Goal: Information Seeking & Learning: Learn about a topic

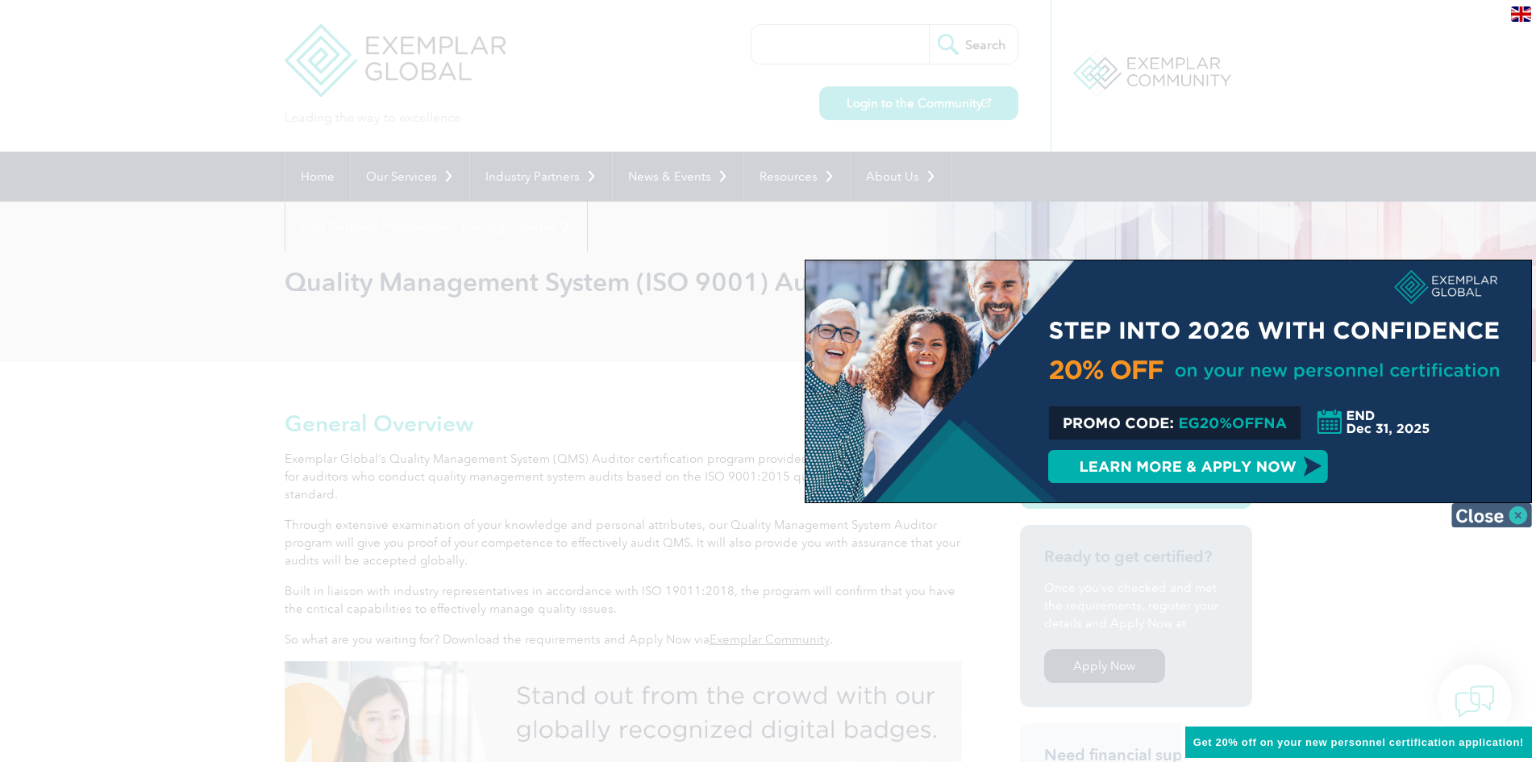
click at [1507, 514] on img at bounding box center [1491, 515] width 81 height 24
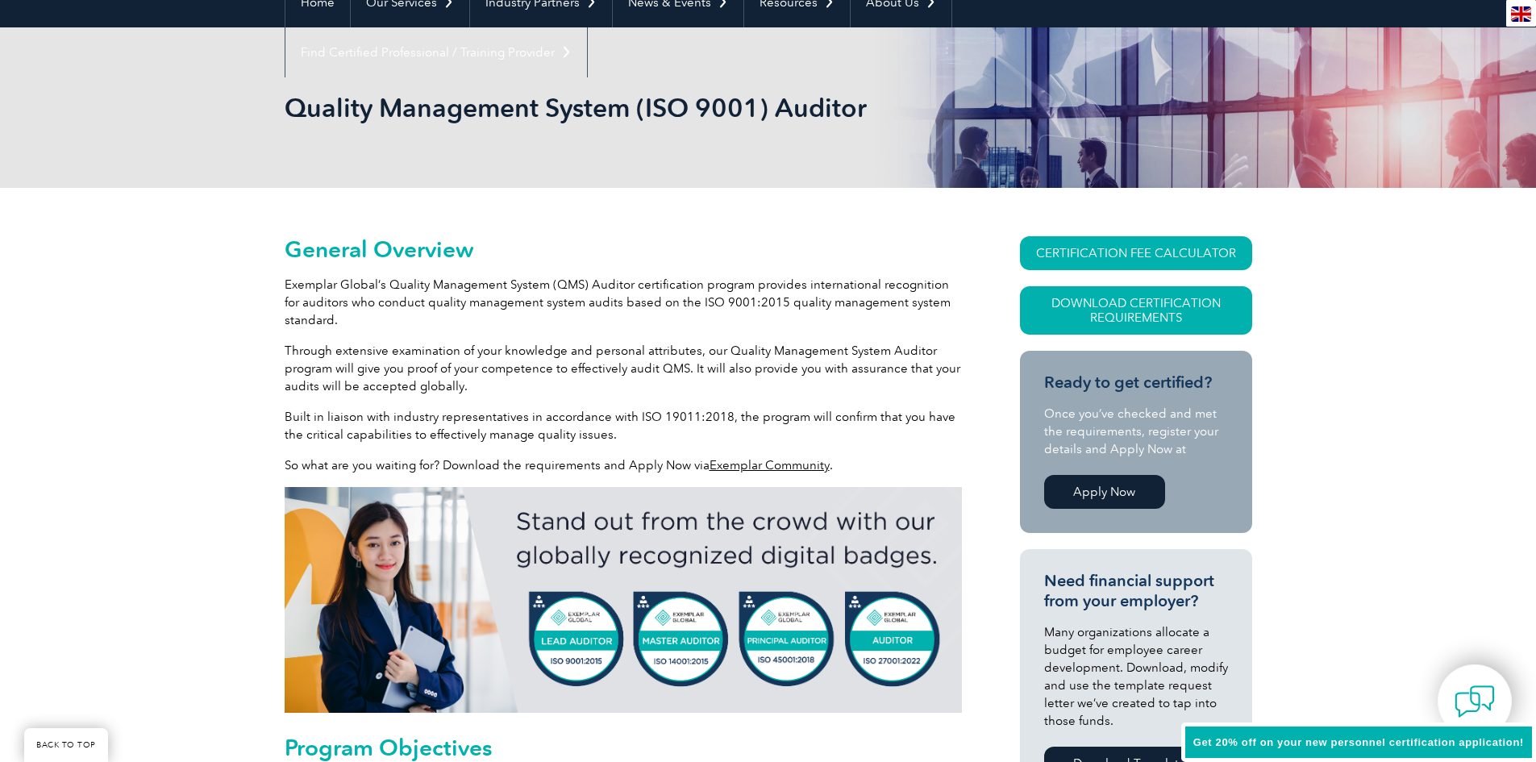
scroll to position [242, 0]
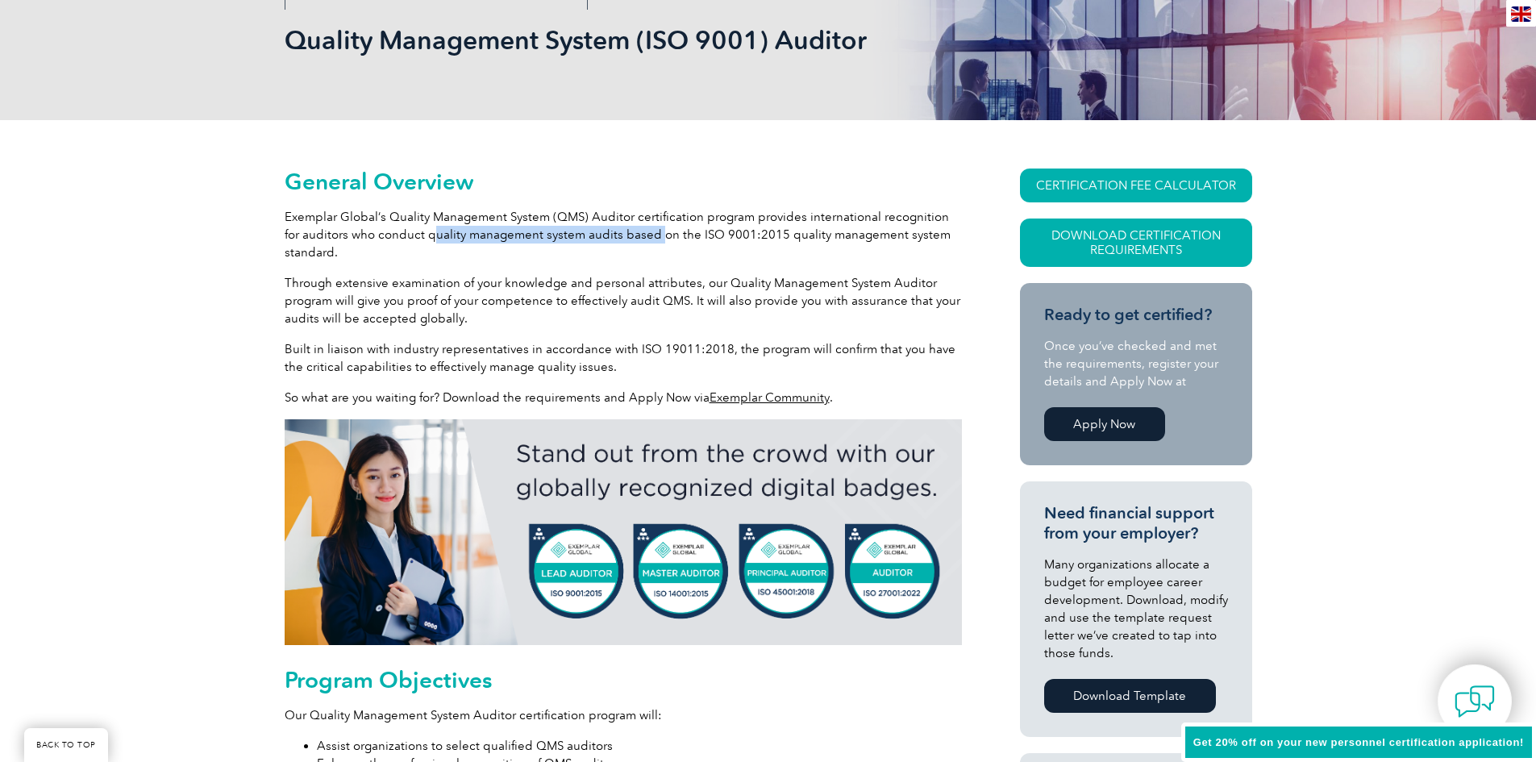
drag, startPoint x: 416, startPoint y: 237, endPoint x: 641, endPoint y: 242, distance: 225.0
click at [641, 242] on p "Exemplar Global’s Quality Management System (QMS) Auditor certification program…" at bounding box center [623, 234] width 677 height 53
click at [651, 250] on p "Exemplar Global’s Quality Management System (QMS) Auditor certification program…" at bounding box center [623, 234] width 677 height 53
drag, startPoint x: 684, startPoint y: 234, endPoint x: 716, endPoint y: 234, distance: 32.3
click at [716, 234] on p "Exemplar Global’s Quality Management System (QMS) Auditor certification program…" at bounding box center [623, 234] width 677 height 53
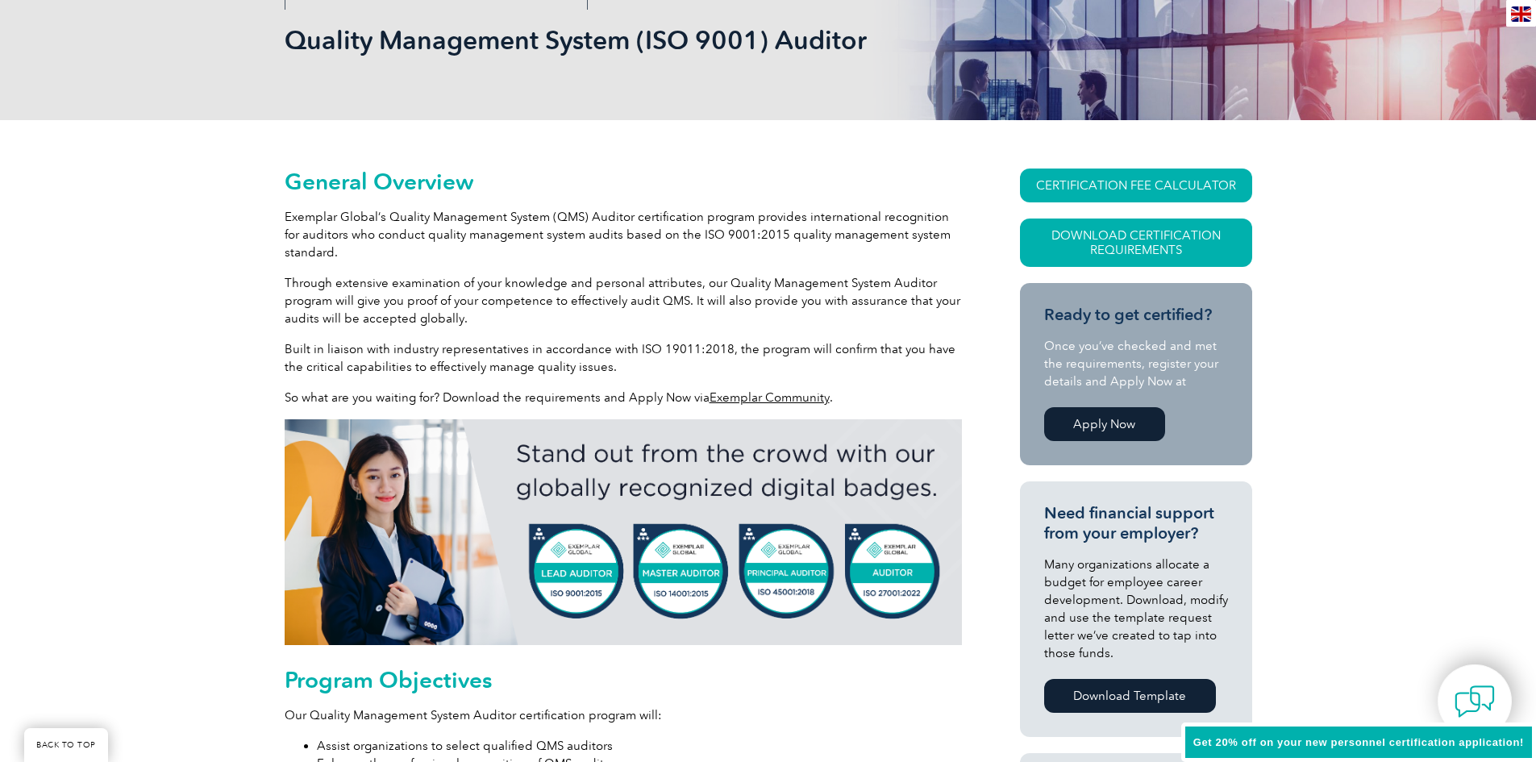
click at [405, 252] on p "Exemplar Global’s Quality Management System (QMS) Auditor certification program…" at bounding box center [623, 234] width 677 height 53
